Goal: Task Accomplishment & Management: Manage account settings

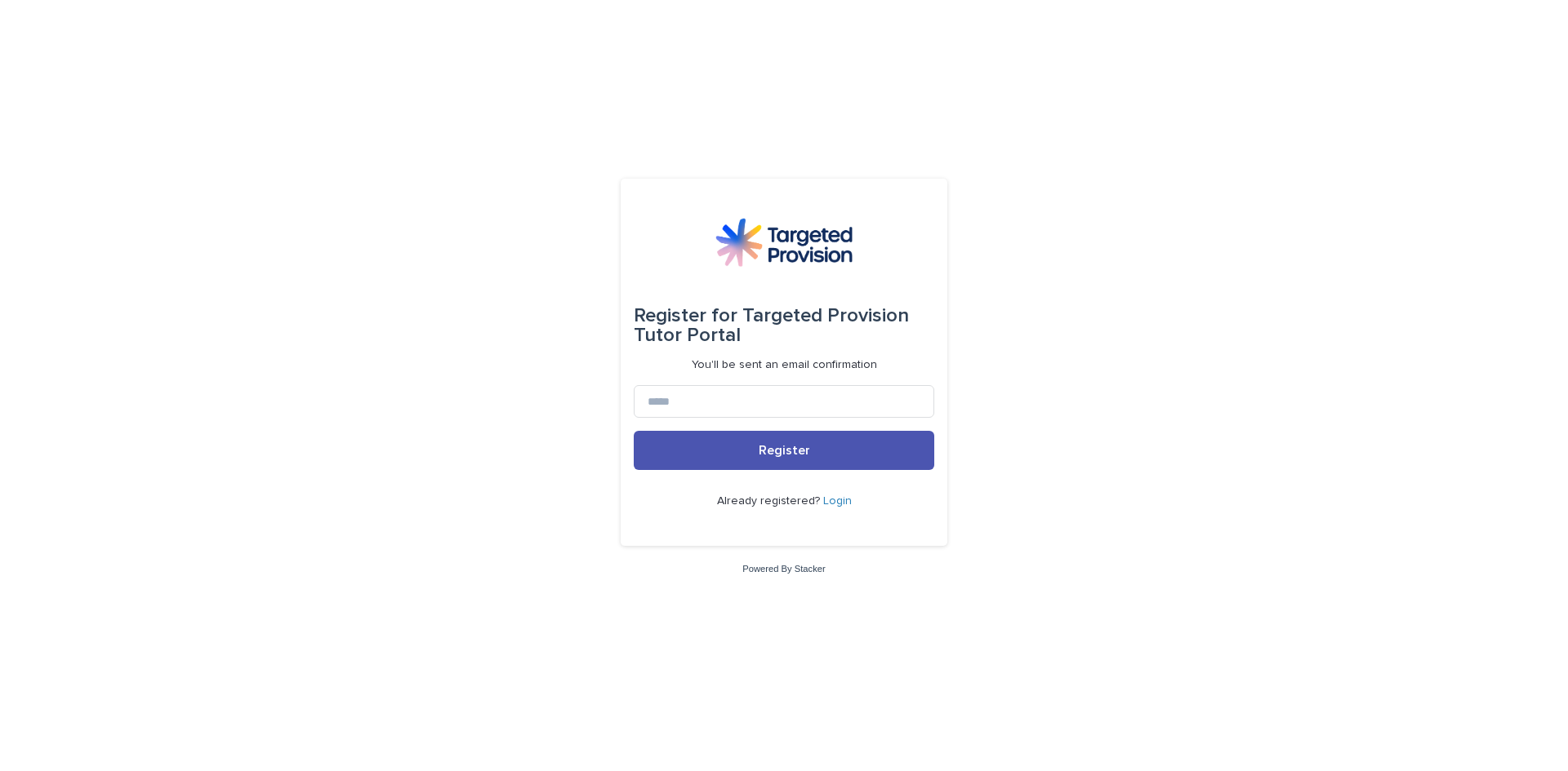
click at [839, 498] on link "Login" at bounding box center [837, 501] width 28 height 12
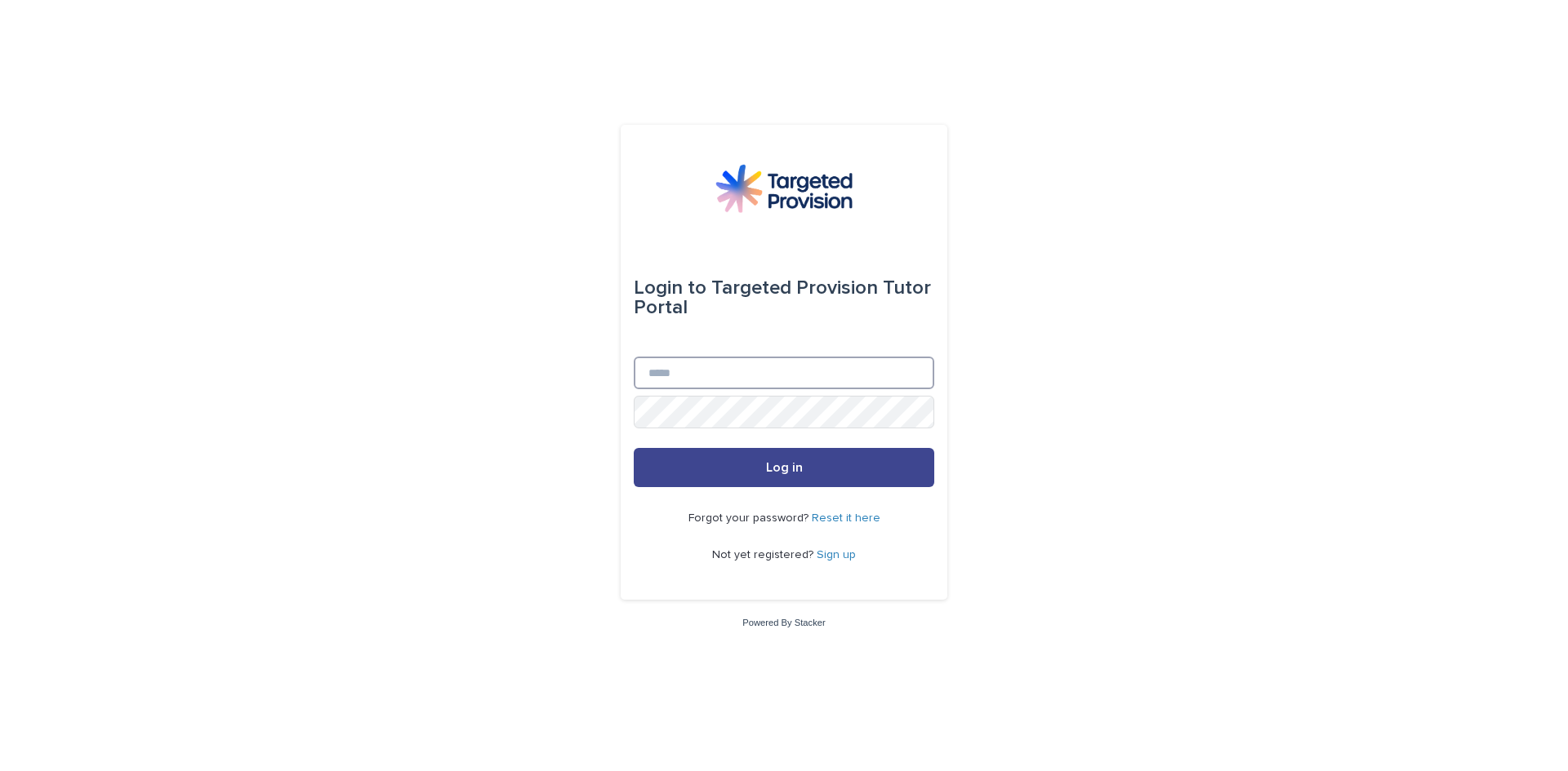
type input "**********"
click at [813, 468] on button "Log in" at bounding box center [784, 468] width 301 height 39
